Goal: Task Accomplishment & Management: Use online tool/utility

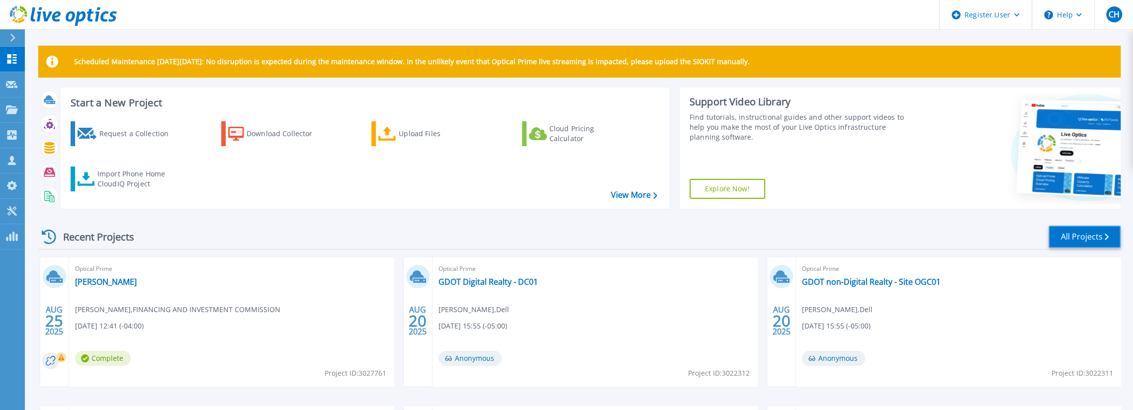
click at [1103, 241] on link "All Projects" at bounding box center [1085, 237] width 72 height 22
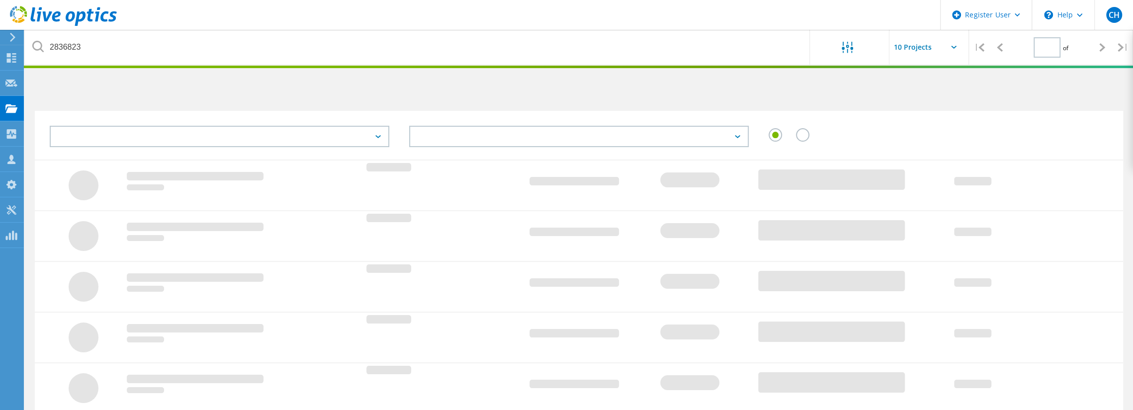
type input "1"
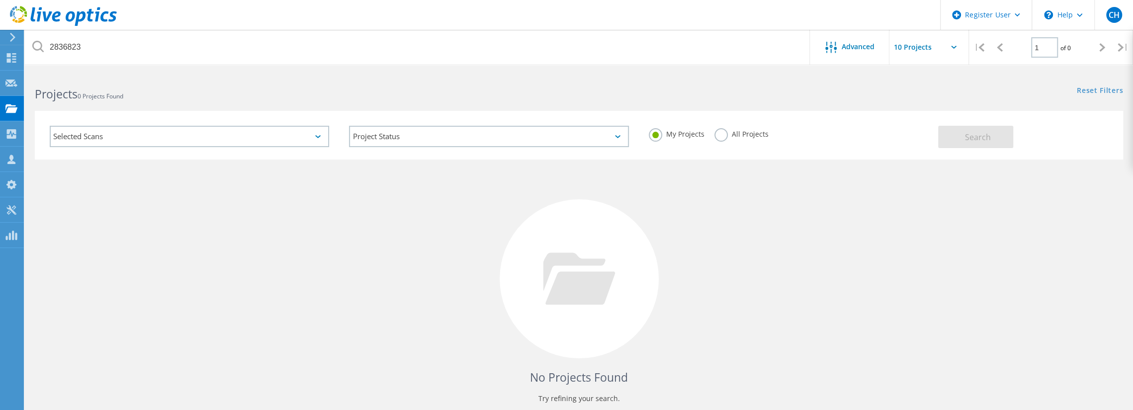
click at [716, 131] on label "All Projects" at bounding box center [742, 132] width 54 height 9
click at [0, 0] on input "All Projects" at bounding box center [0, 0] width 0 height 0
click at [970, 129] on button "Search" at bounding box center [975, 137] width 75 height 22
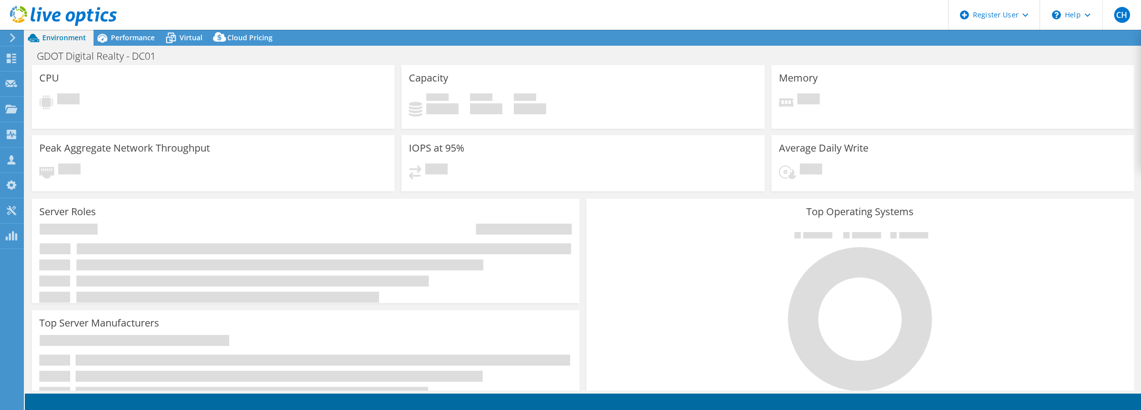
select select "USD"
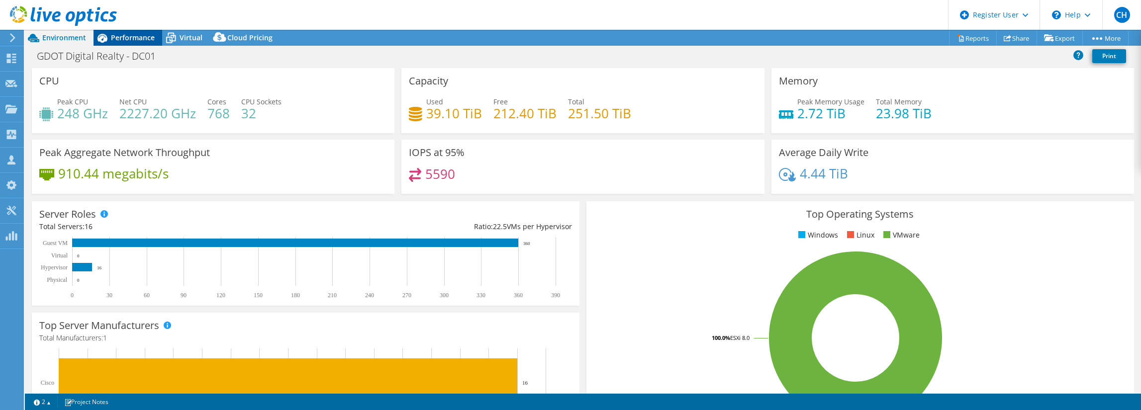
click at [118, 40] on span "Performance" at bounding box center [133, 37] width 44 height 9
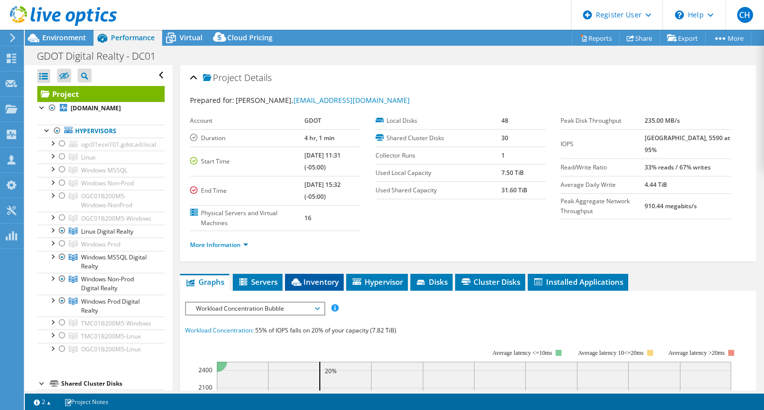
click at [301, 284] on icon at bounding box center [296, 281] width 10 height 7
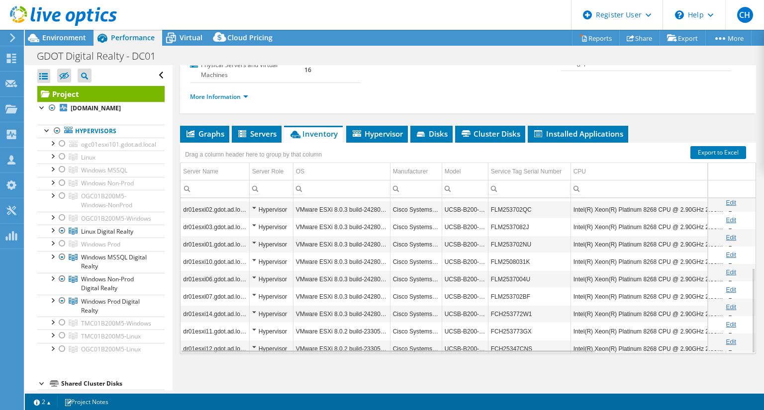
scroll to position [126, 0]
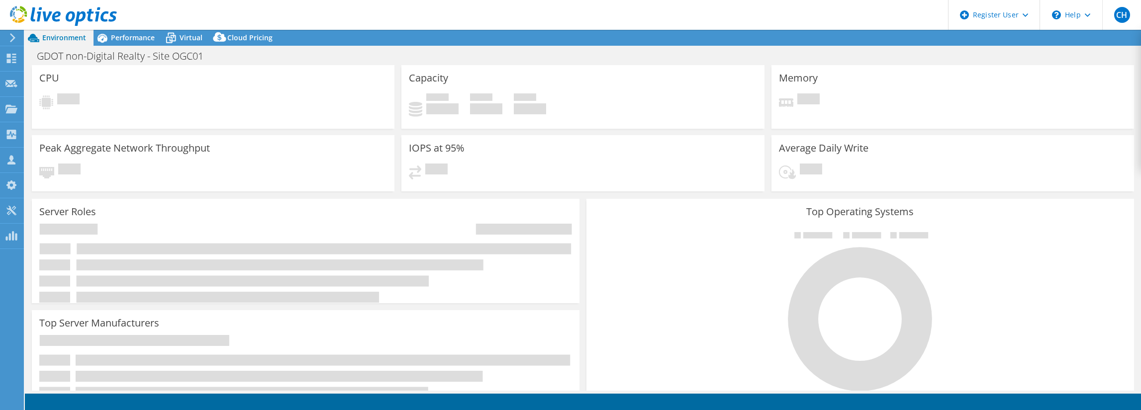
select select "USD"
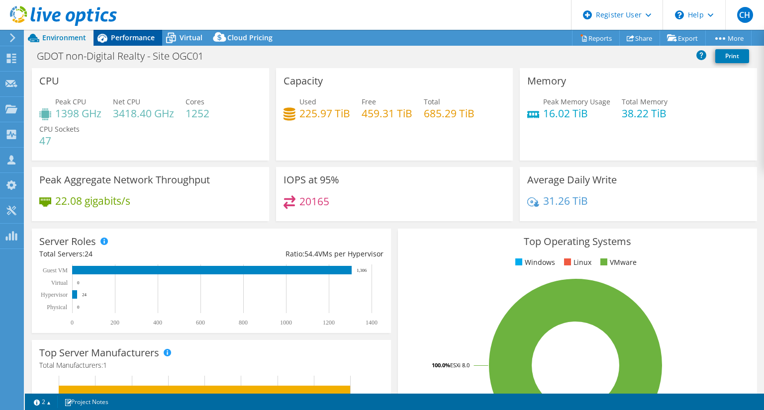
click at [114, 45] on div "Performance" at bounding box center [127, 38] width 69 height 16
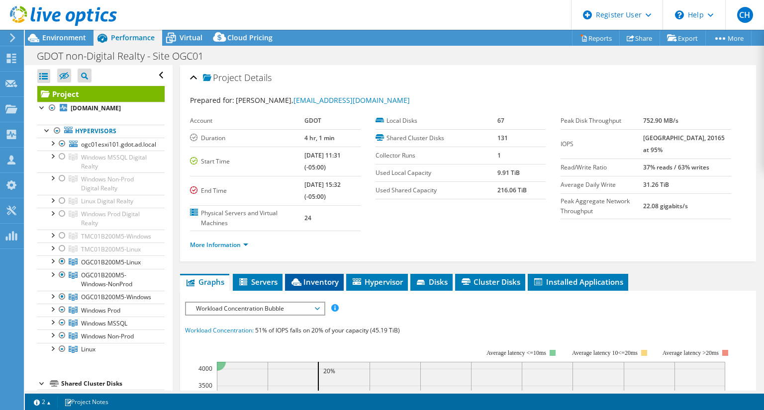
click at [305, 281] on span "Inventory" at bounding box center [314, 282] width 49 height 10
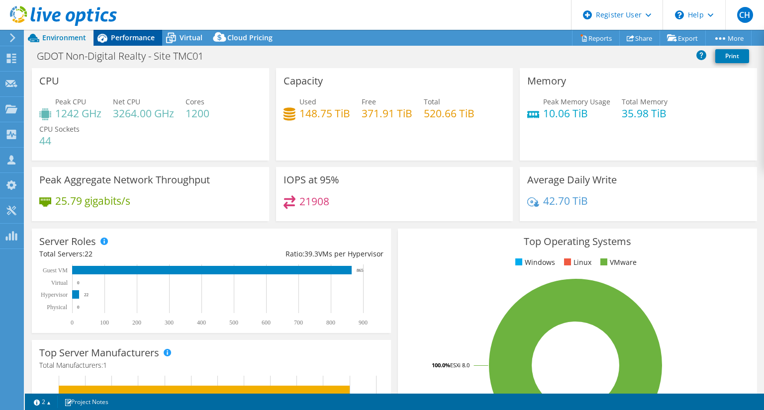
click at [127, 40] on span "Performance" at bounding box center [133, 37] width 44 height 9
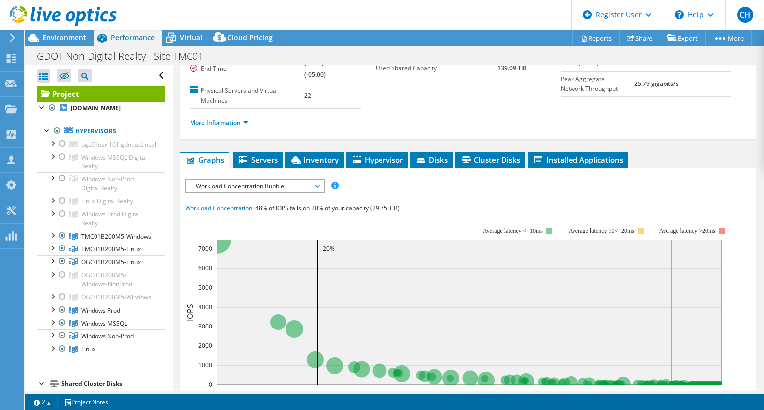
scroll to position [149, 0]
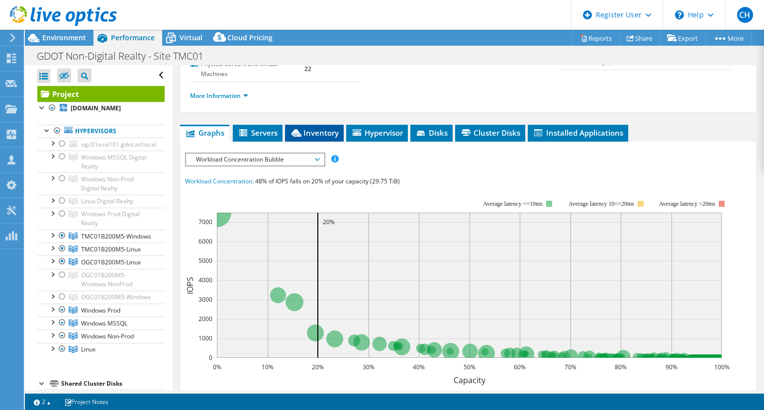
click at [302, 126] on li "Inventory" at bounding box center [314, 133] width 59 height 17
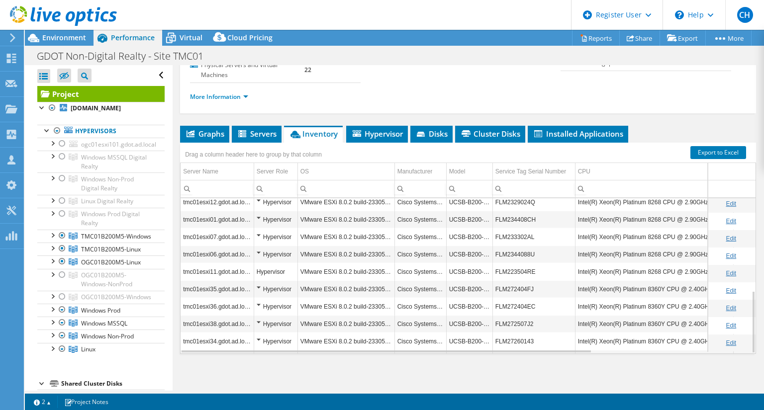
scroll to position [230, 0]
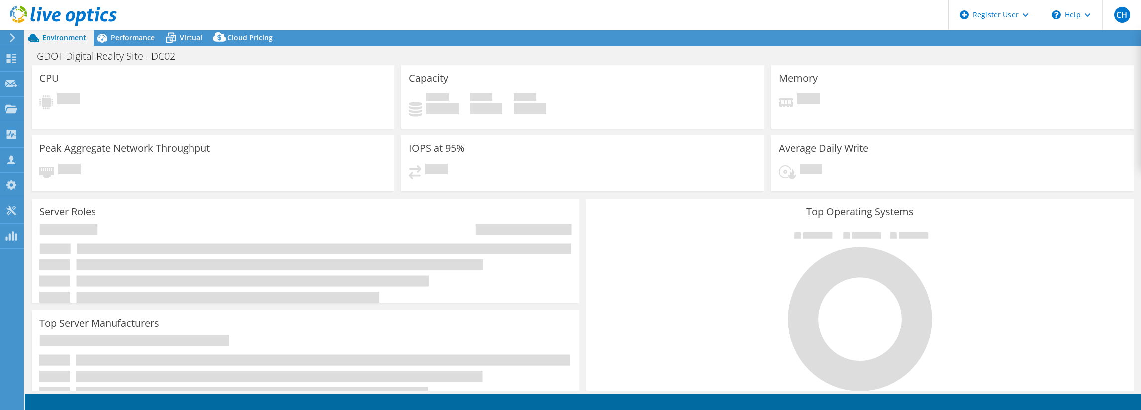
select select "USD"
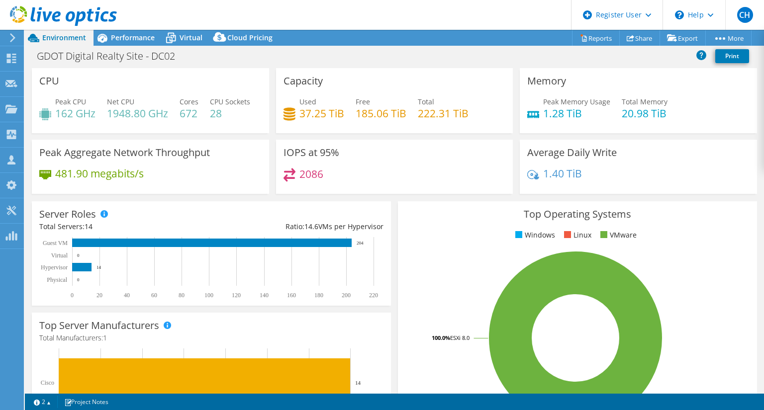
scroll to position [50, 0]
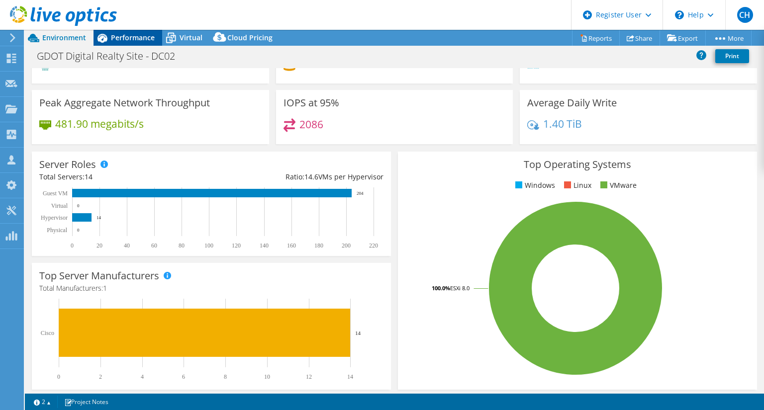
click at [134, 41] on span "Performance" at bounding box center [133, 37] width 44 height 9
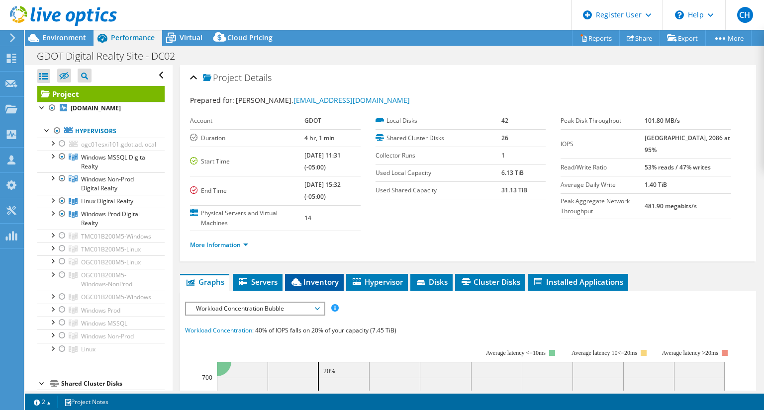
click at [326, 279] on span "Inventory" at bounding box center [314, 282] width 49 height 10
